Goal: Transaction & Acquisition: Subscribe to service/newsletter

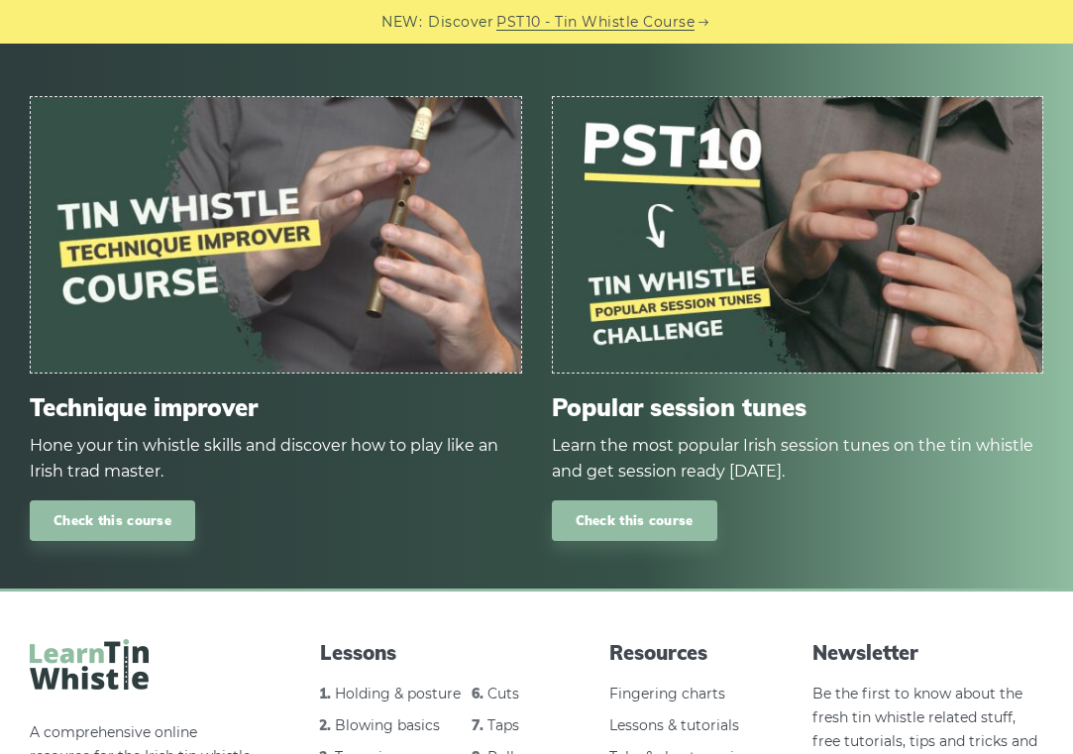
scroll to position [1819, 0]
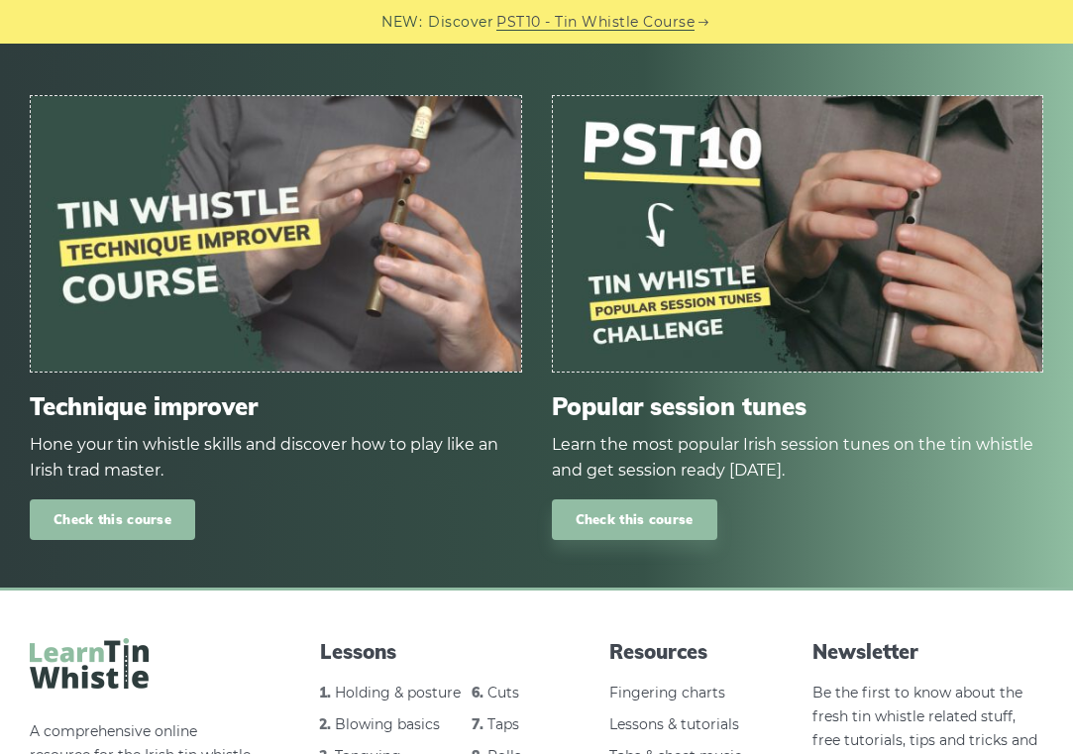
click at [114, 499] on link "Check this course" at bounding box center [112, 519] width 165 height 41
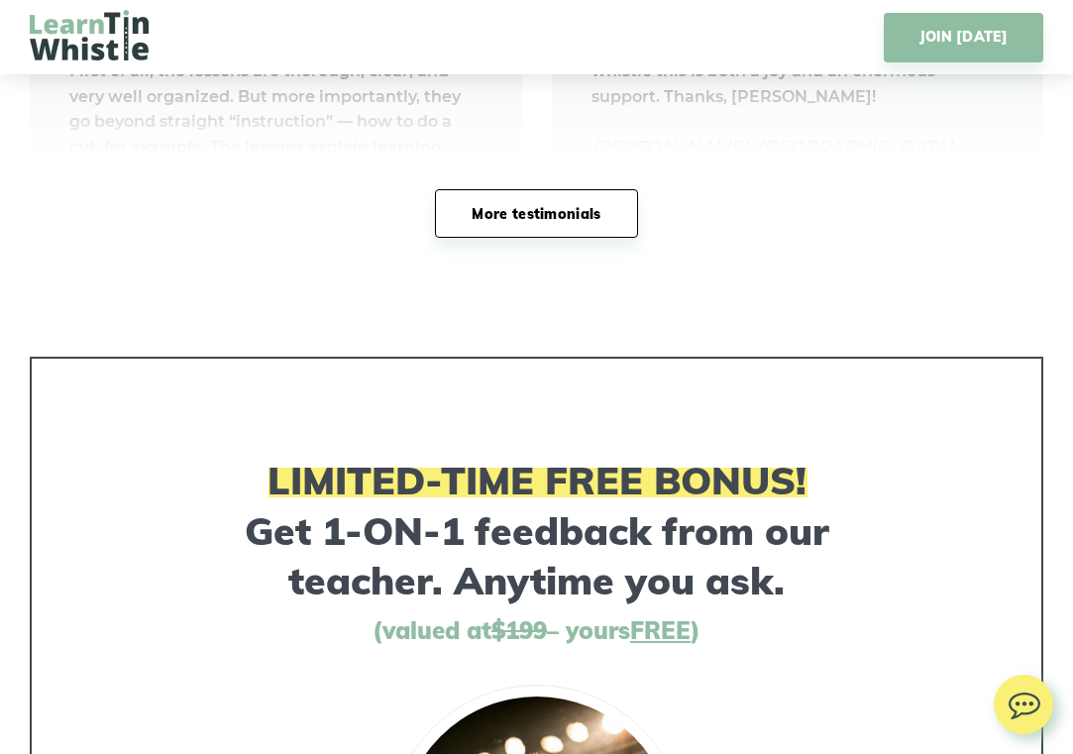
scroll to position [13579, 0]
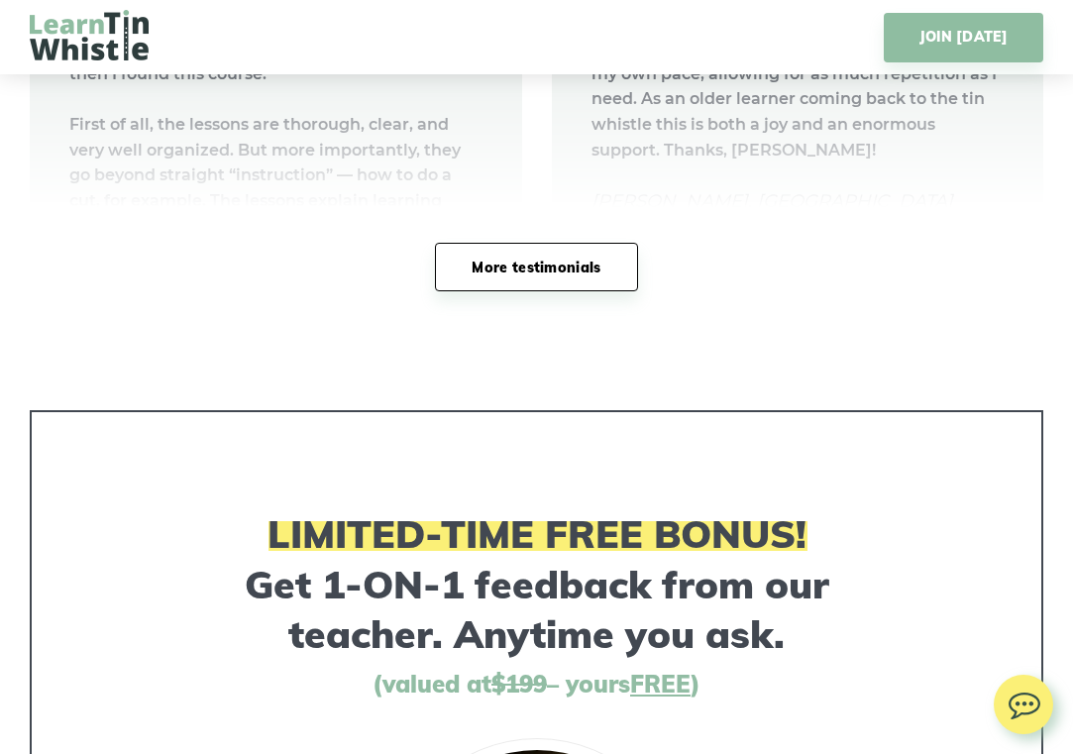
click at [680, 669] on span "FREE" at bounding box center [660, 684] width 60 height 30
click at [962, 53] on link "JOIN TODAY" at bounding box center [964, 38] width 160 height 50
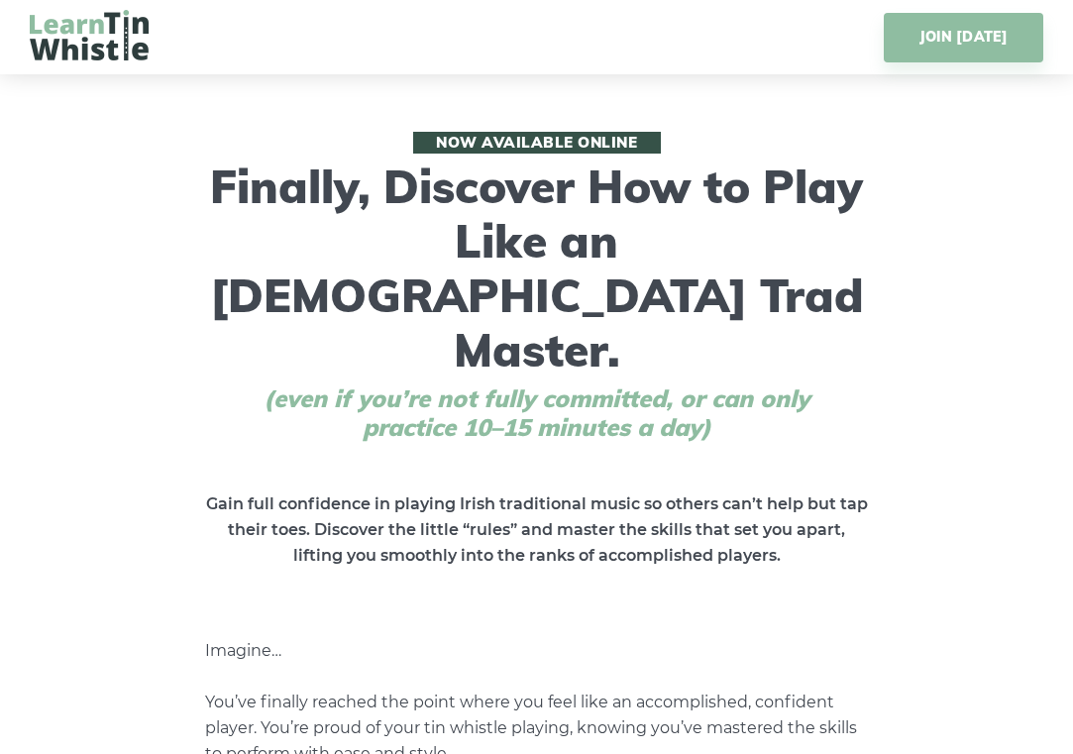
scroll to position [0, 0]
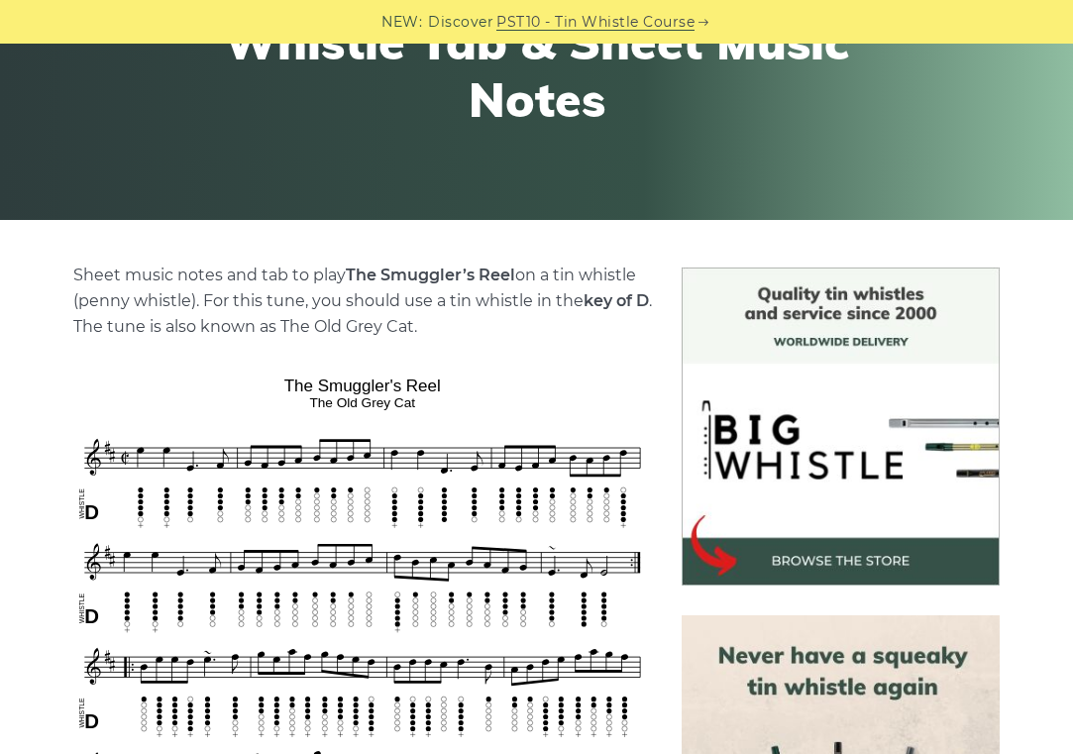
scroll to position [274, 0]
